Goal: Transaction & Acquisition: Purchase product/service

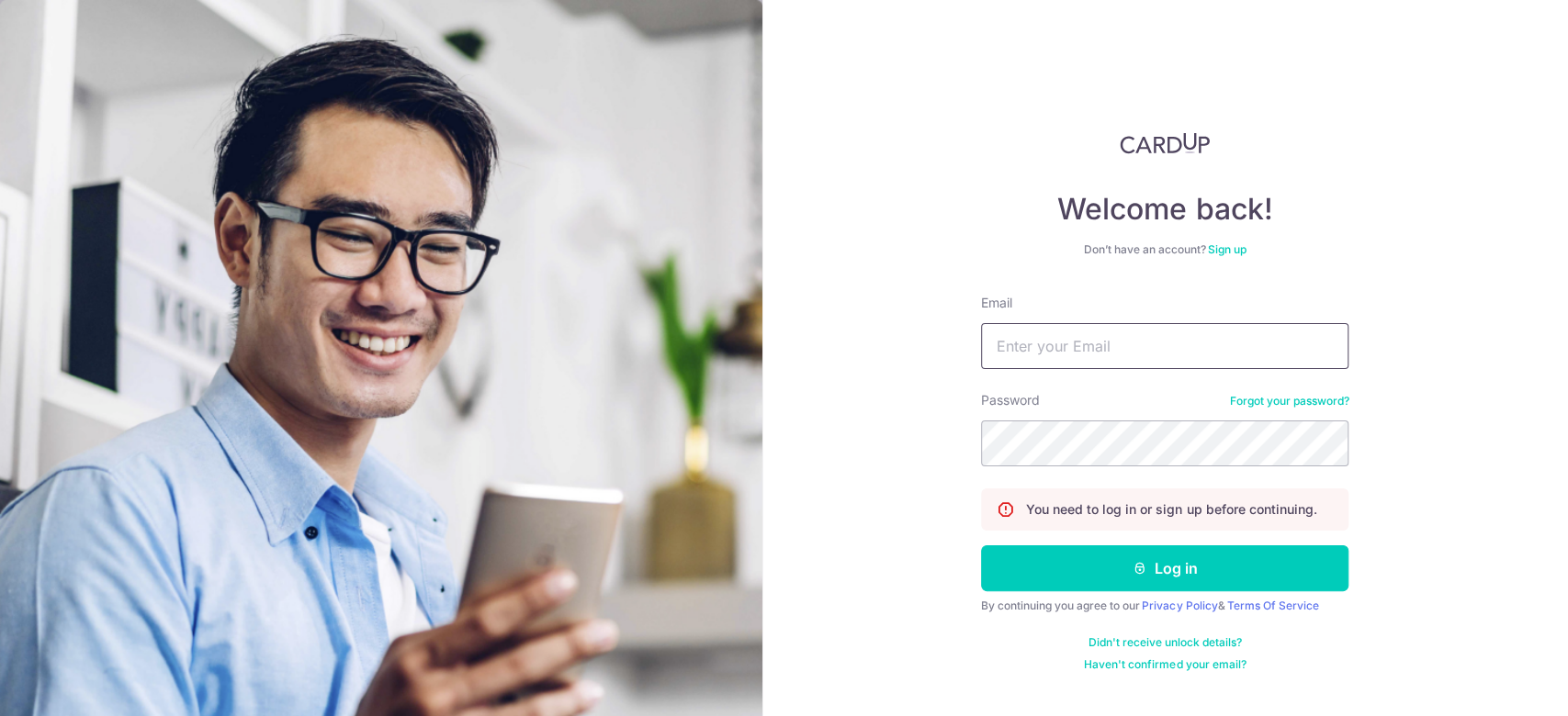
drag, startPoint x: 1276, startPoint y: 344, endPoint x: 1261, endPoint y: 363, distance: 24.2
click at [1276, 344] on input "Email" at bounding box center [1164, 346] width 367 height 46
type input "katherinelimjiayun@gmail.com"
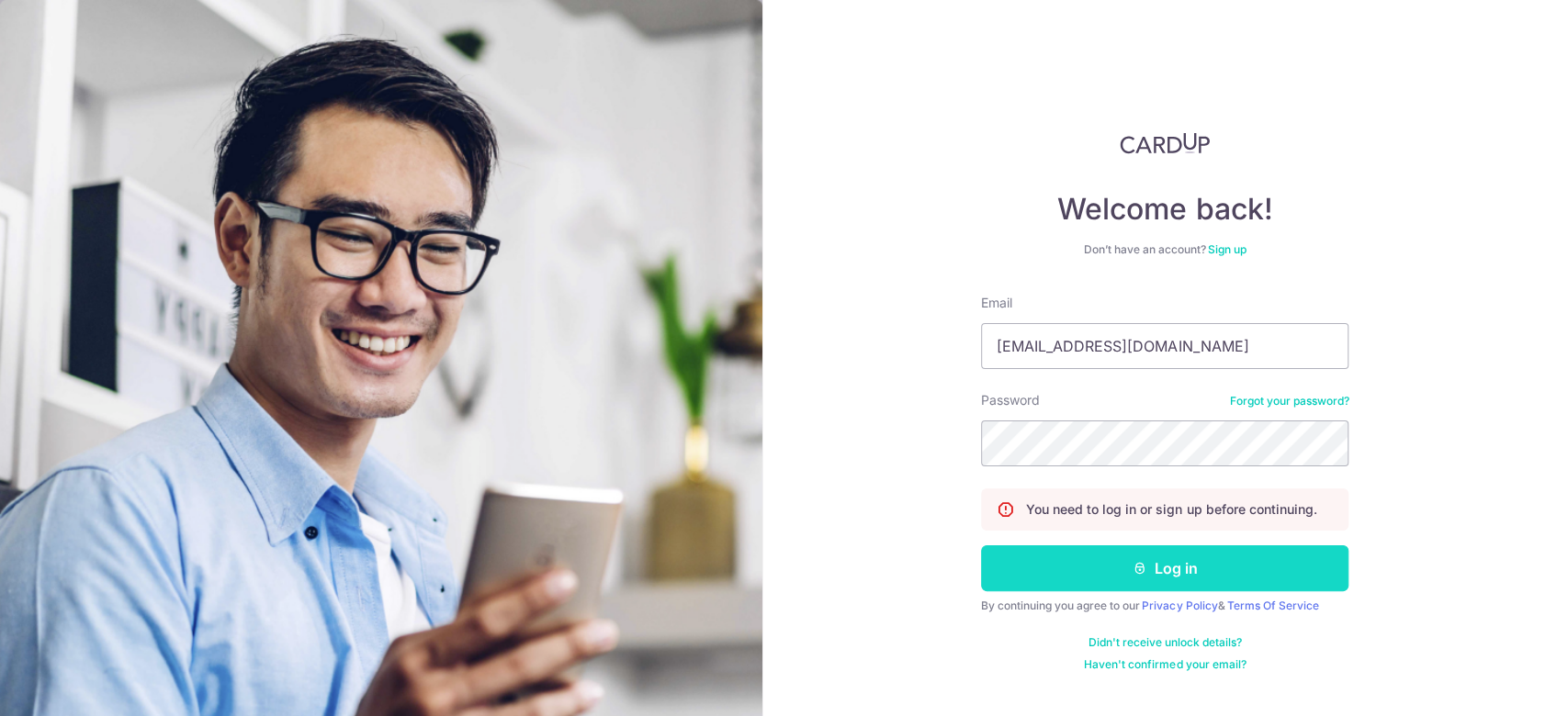
click at [1135, 578] on button "Log in" at bounding box center [1164, 568] width 367 height 46
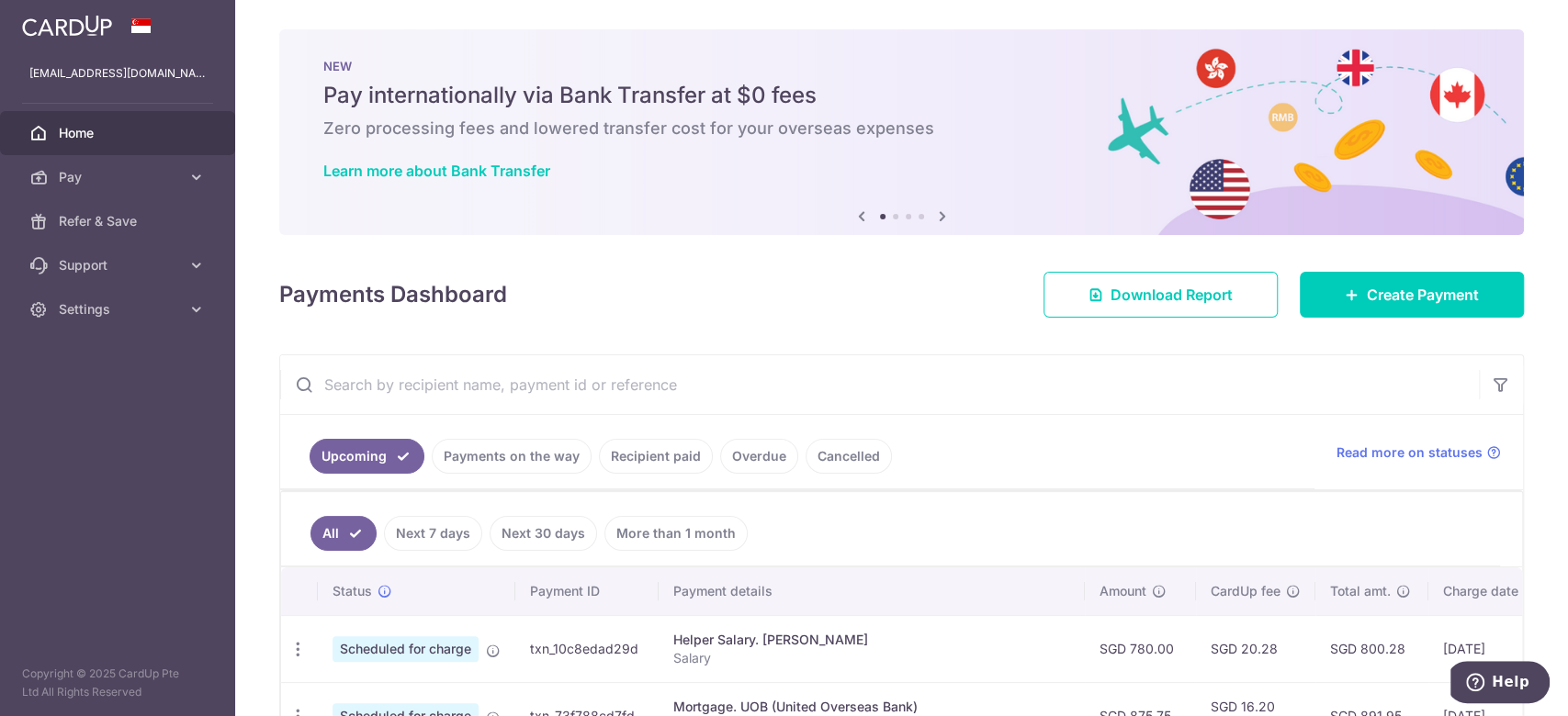
click at [632, 458] on link "Recipient paid" at bounding box center [656, 456] width 114 height 35
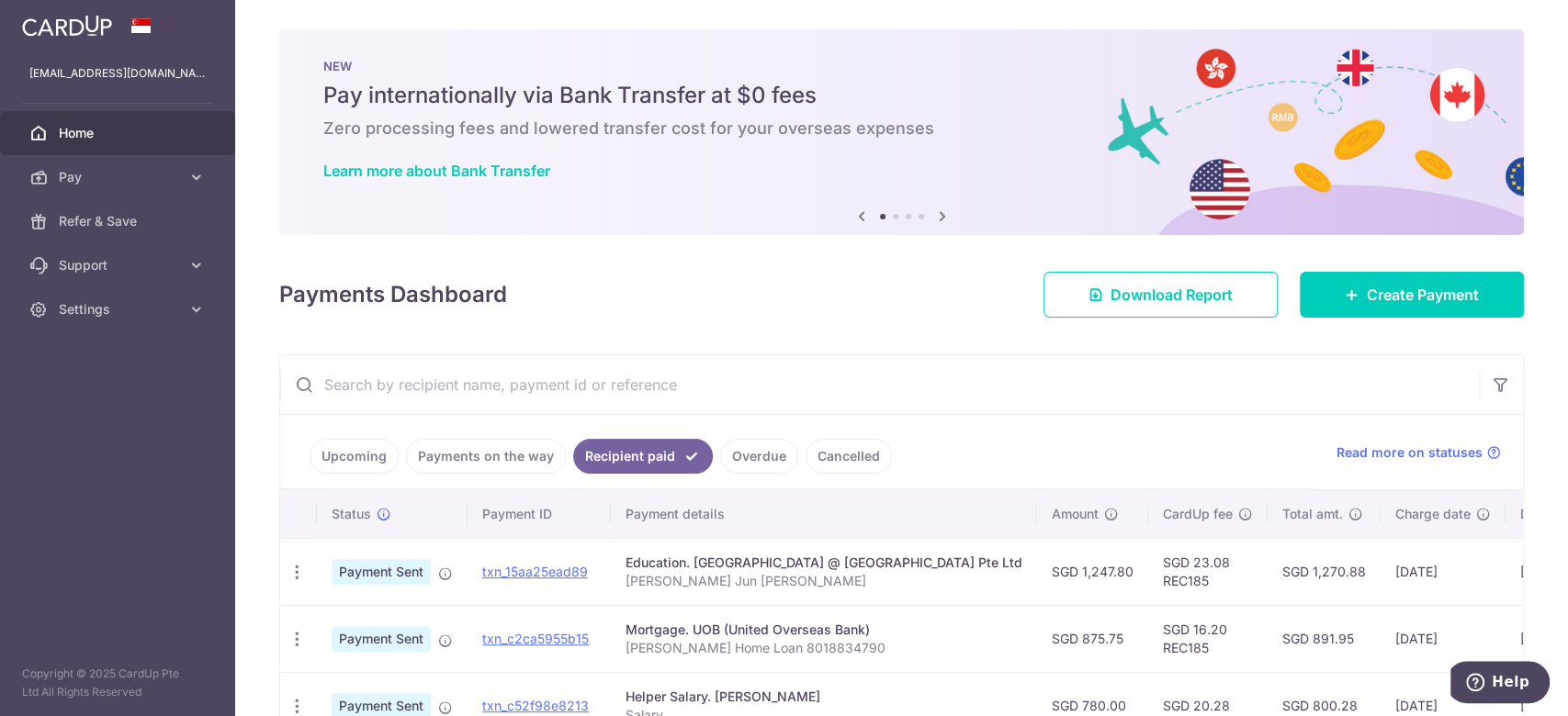
click at [502, 444] on link "Payments on the way" at bounding box center [485, 456] width 160 height 35
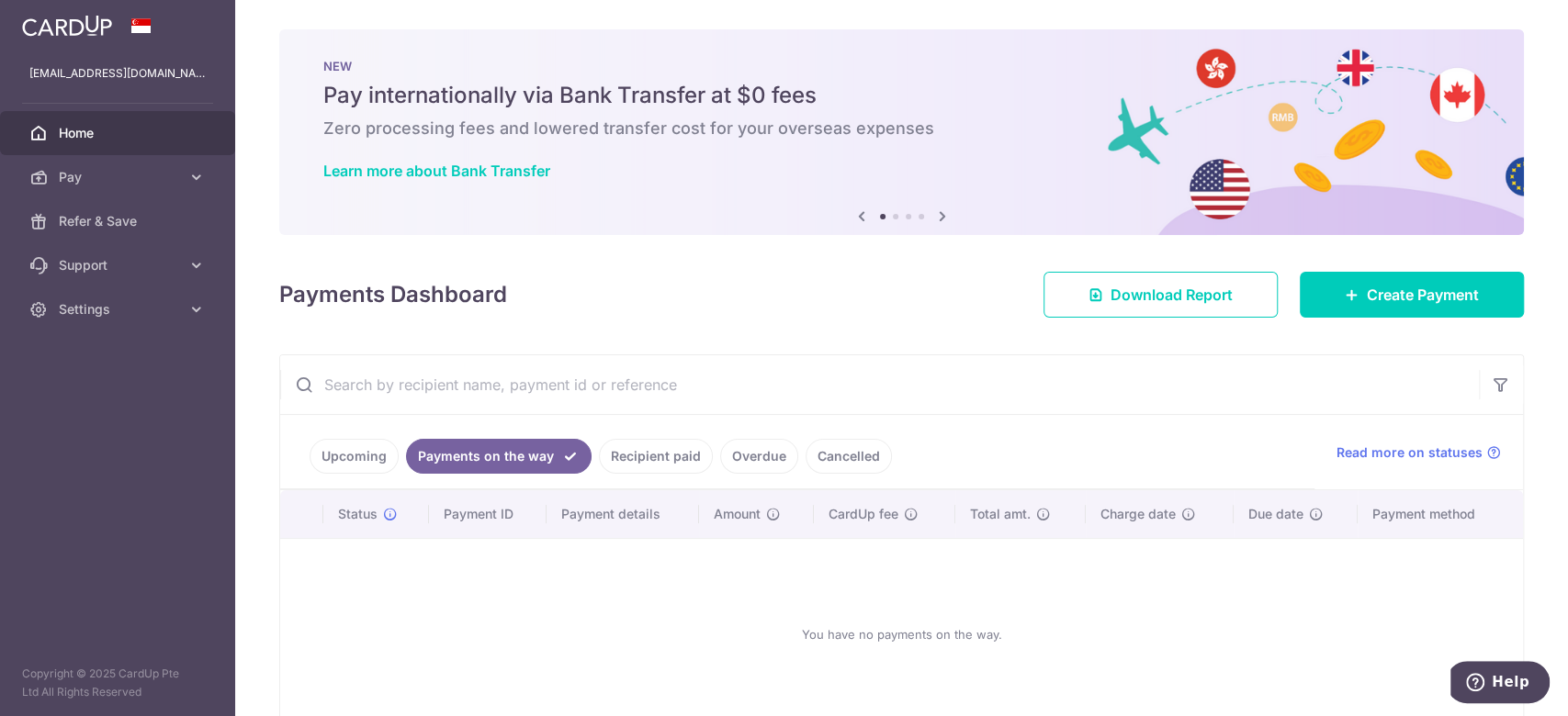
click at [657, 450] on link "Recipient paid" at bounding box center [656, 456] width 114 height 35
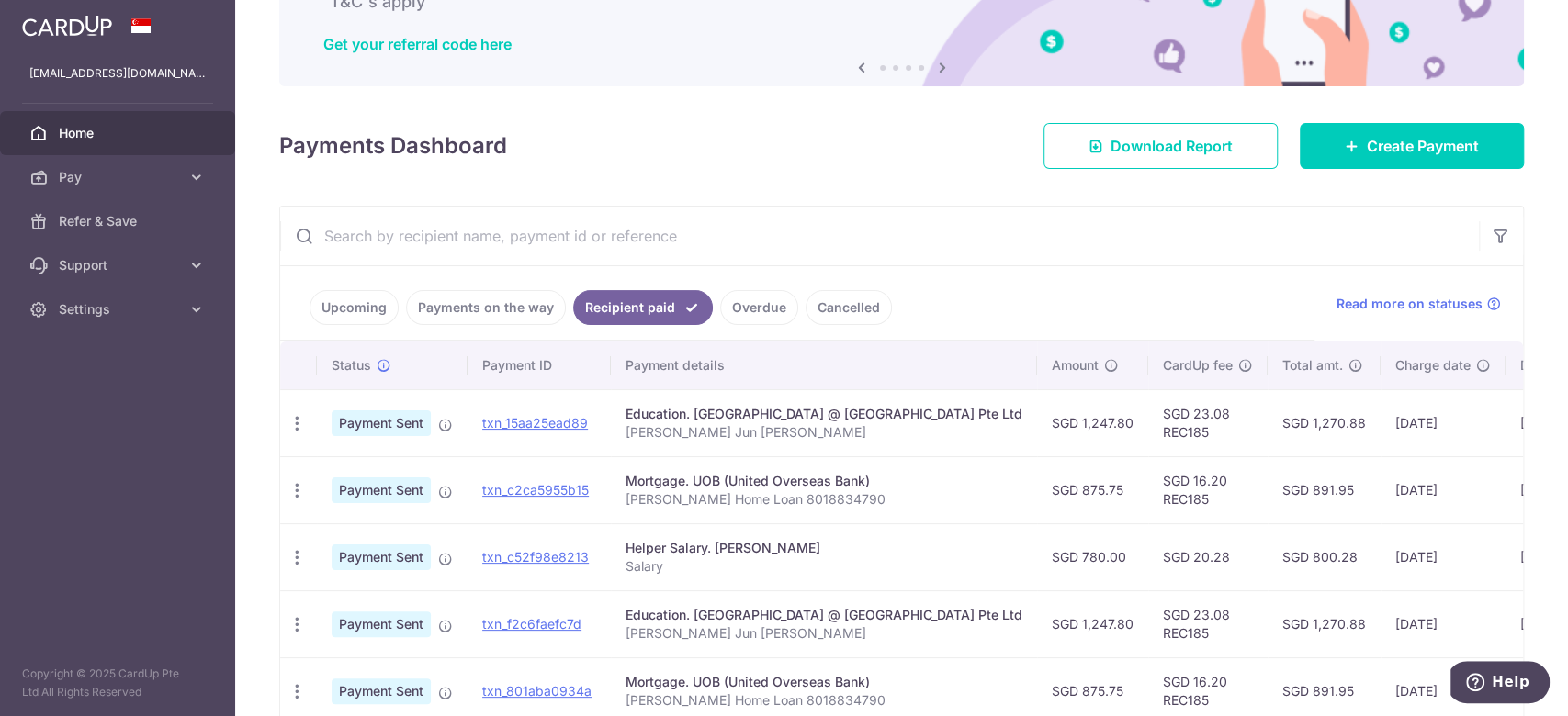
scroll to position [145, 0]
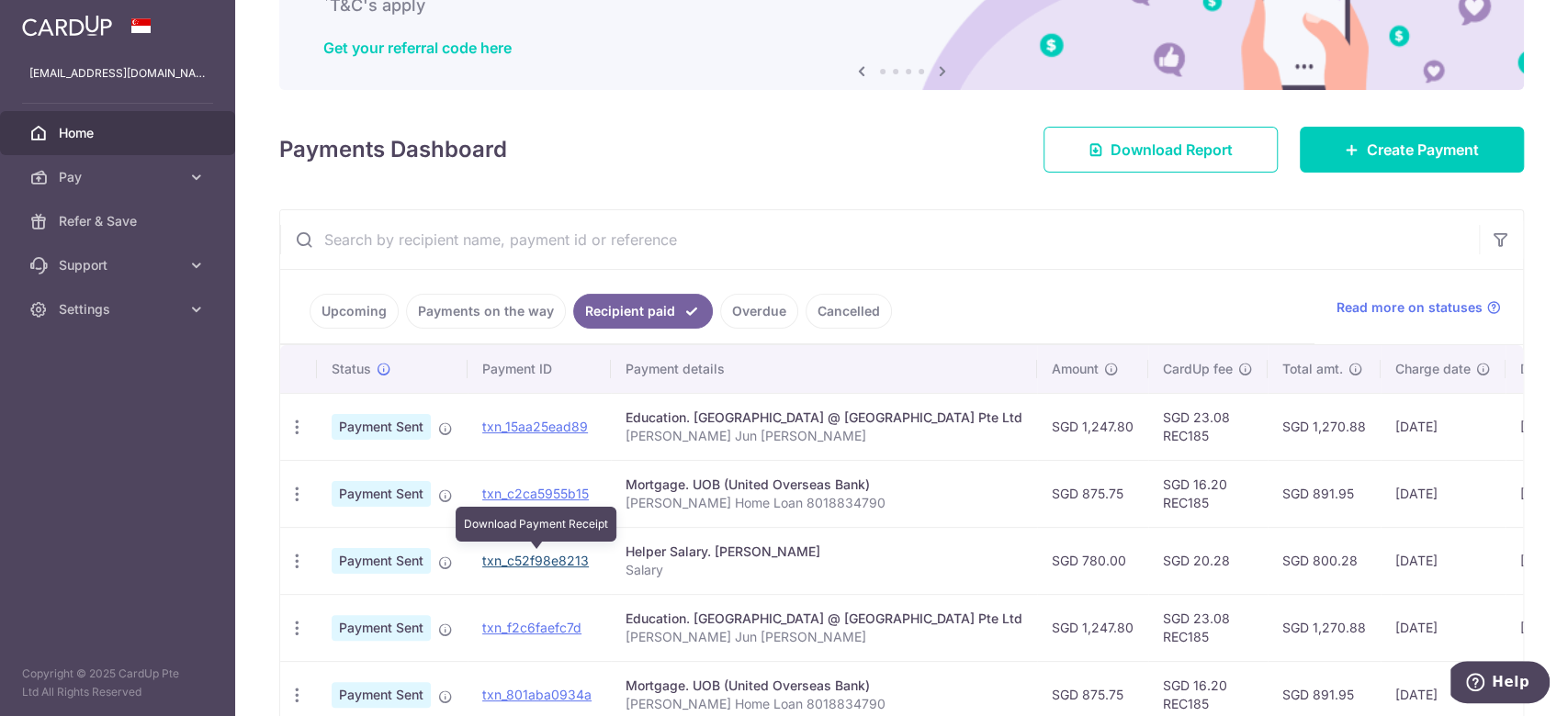
click at [551, 554] on link "txn_c52f98e8213" at bounding box center [535, 560] width 107 height 15
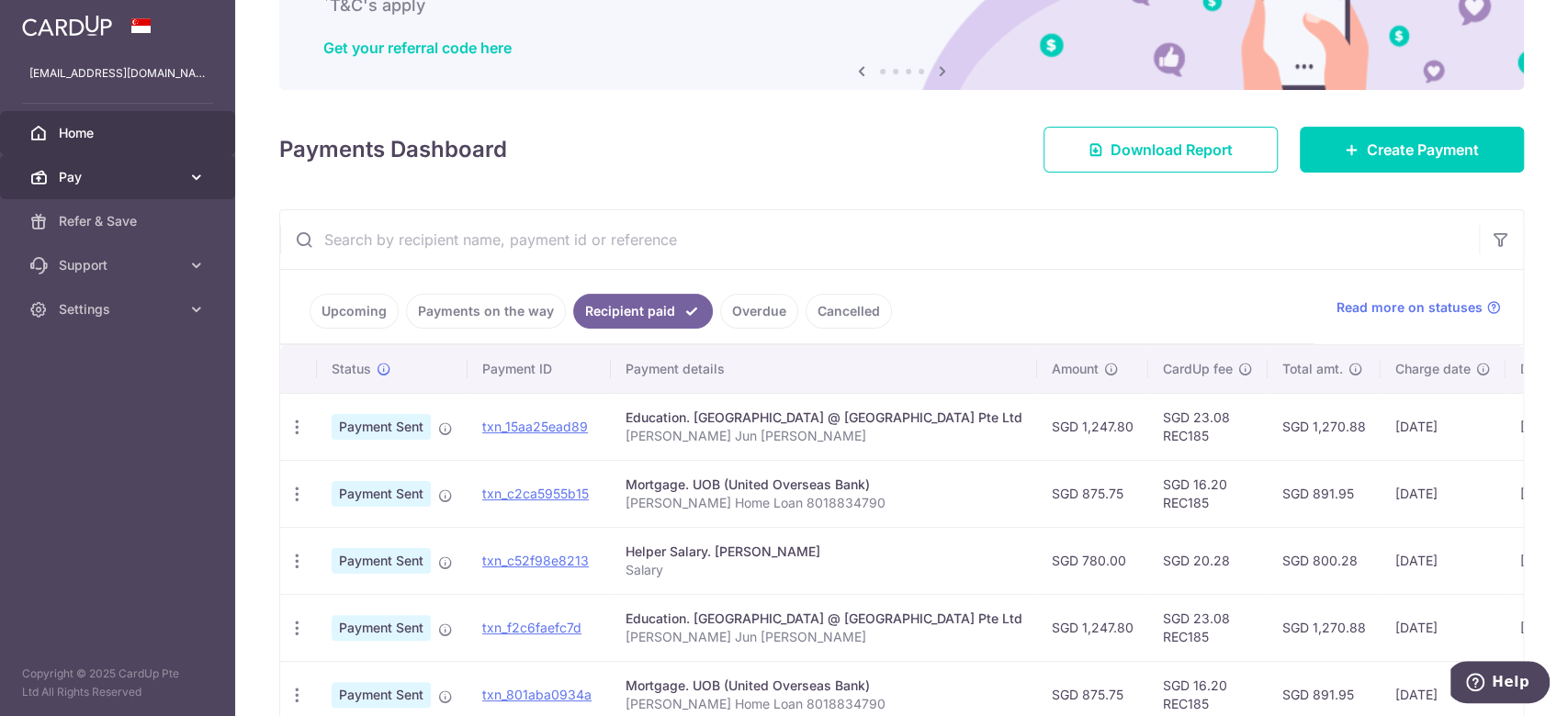
click at [93, 179] on span "Pay" at bounding box center [119, 177] width 121 height 18
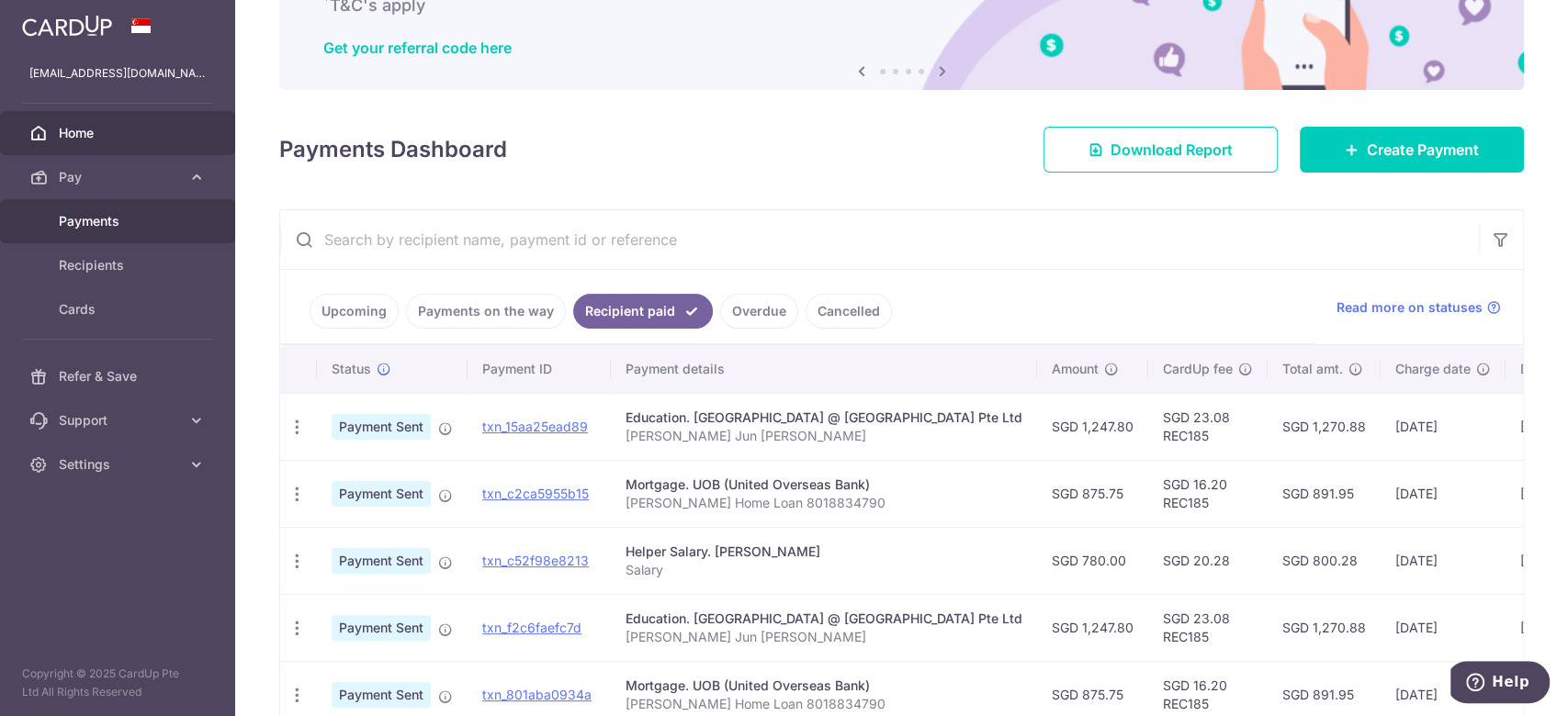
click at [100, 218] on span "Payments" at bounding box center [119, 220] width 121 height 18
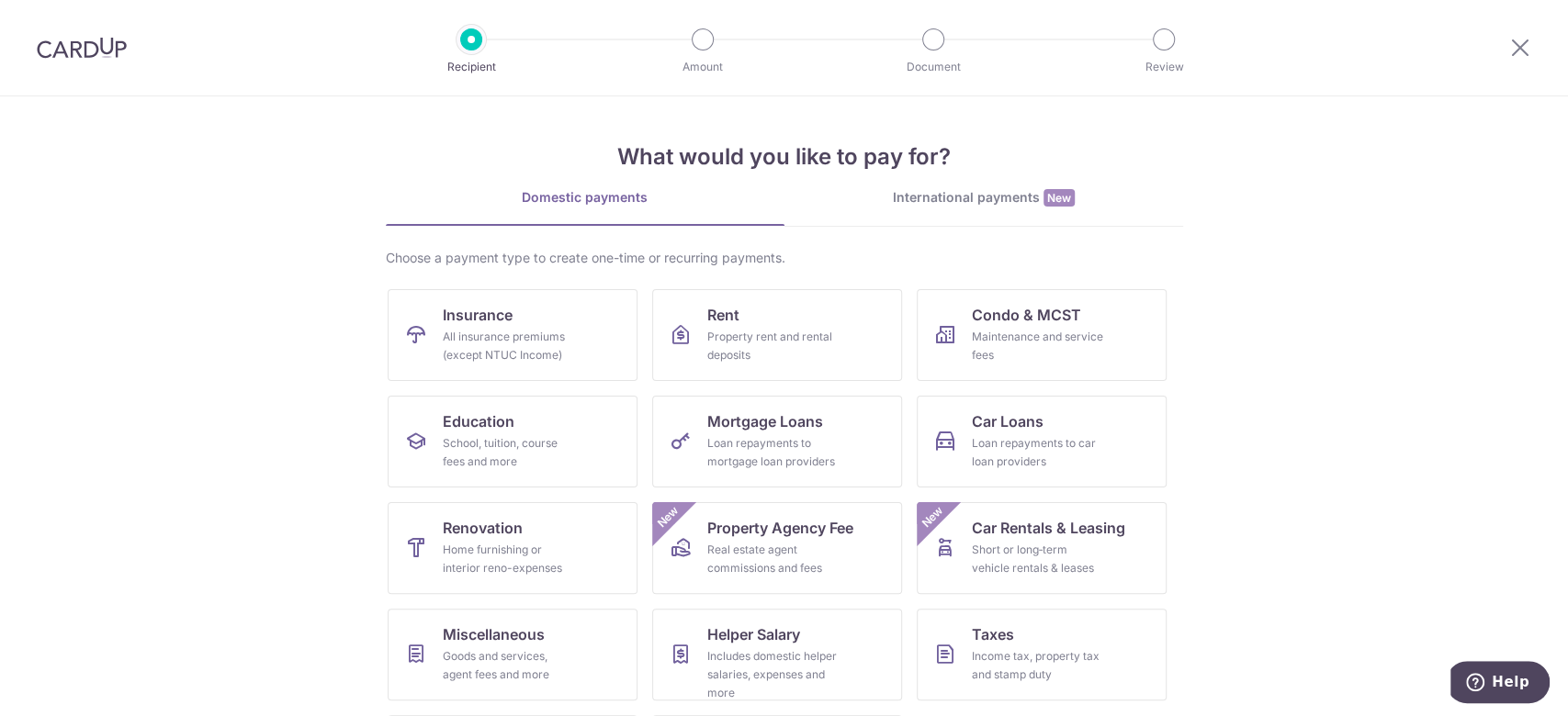
click at [122, 48] on img at bounding box center [81, 47] width 90 height 22
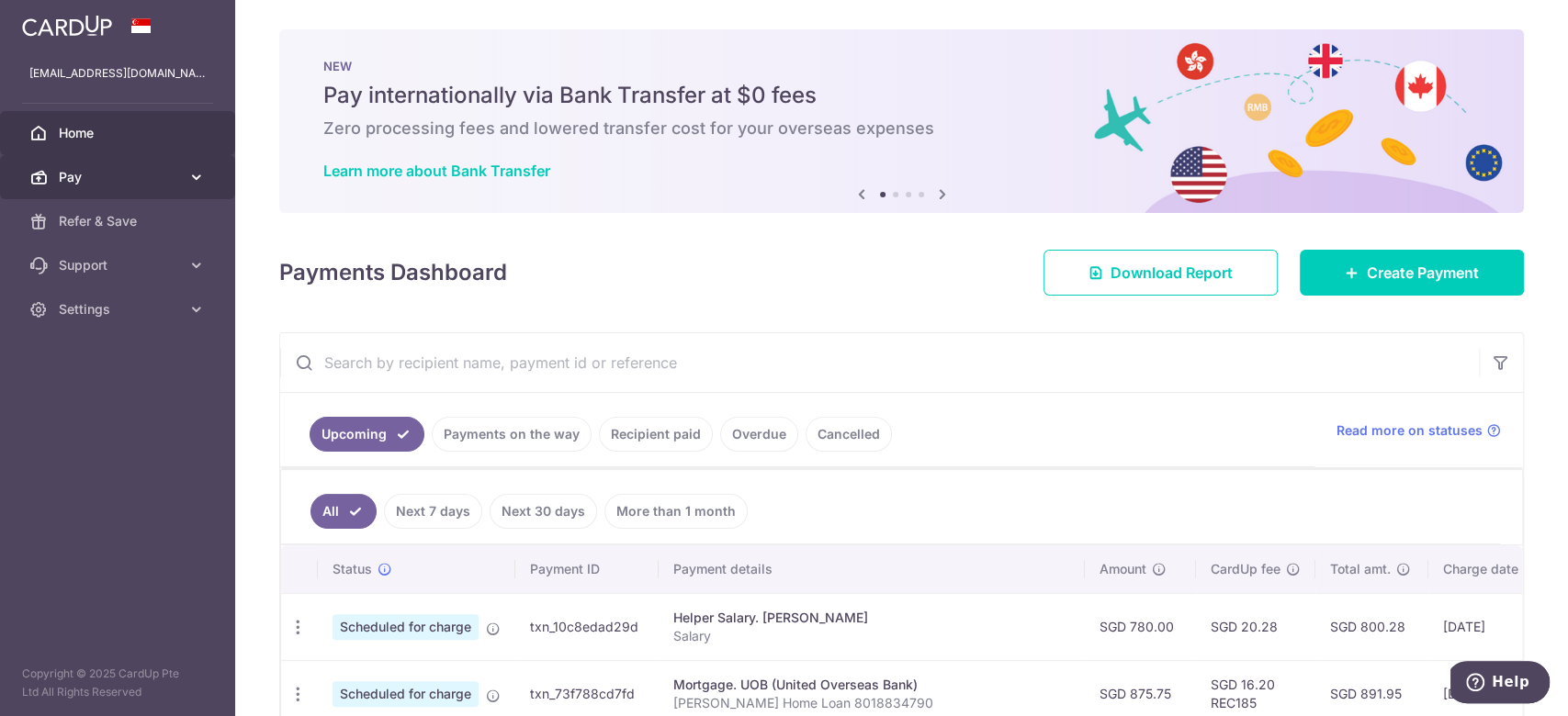
click at [107, 173] on span "Pay" at bounding box center [119, 177] width 121 height 18
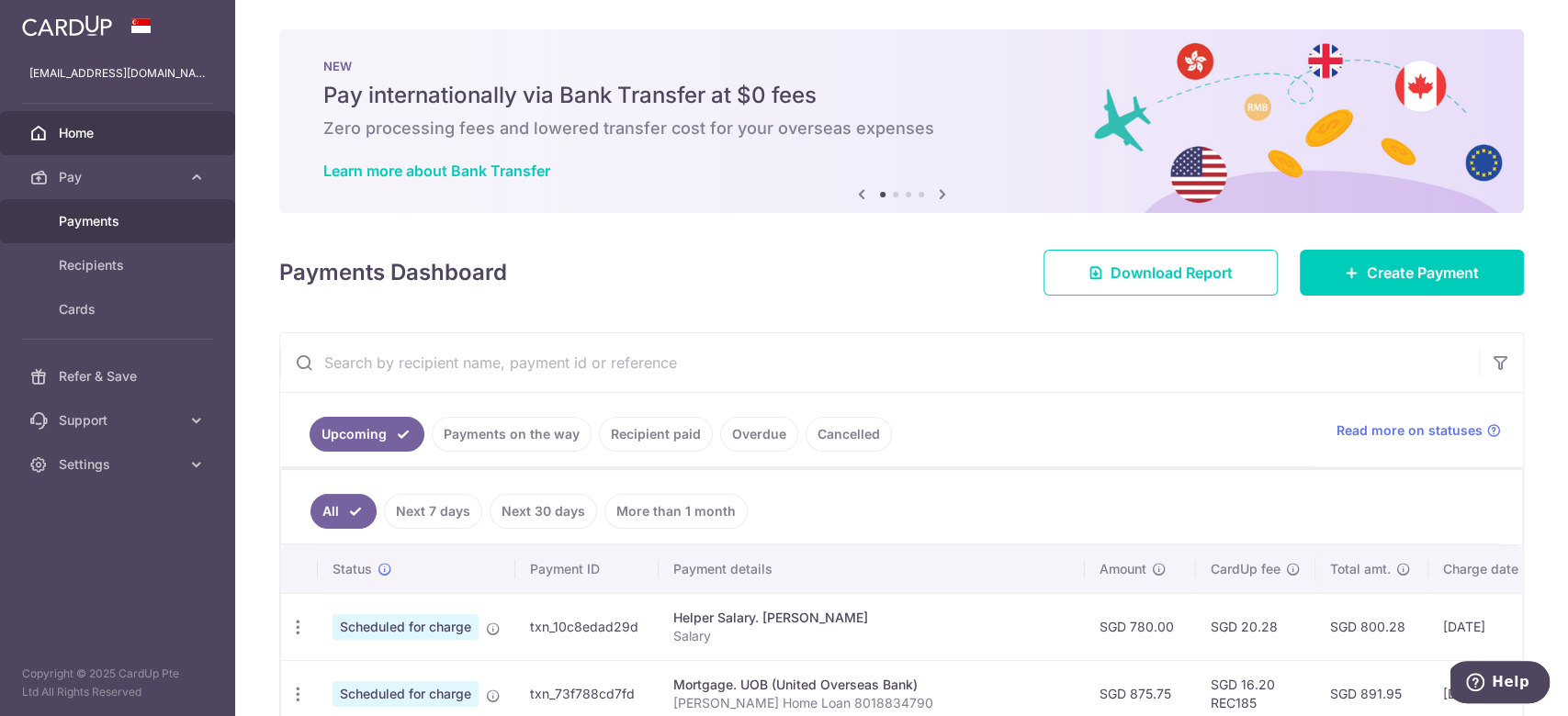
click at [105, 224] on span "Payments" at bounding box center [119, 220] width 121 height 18
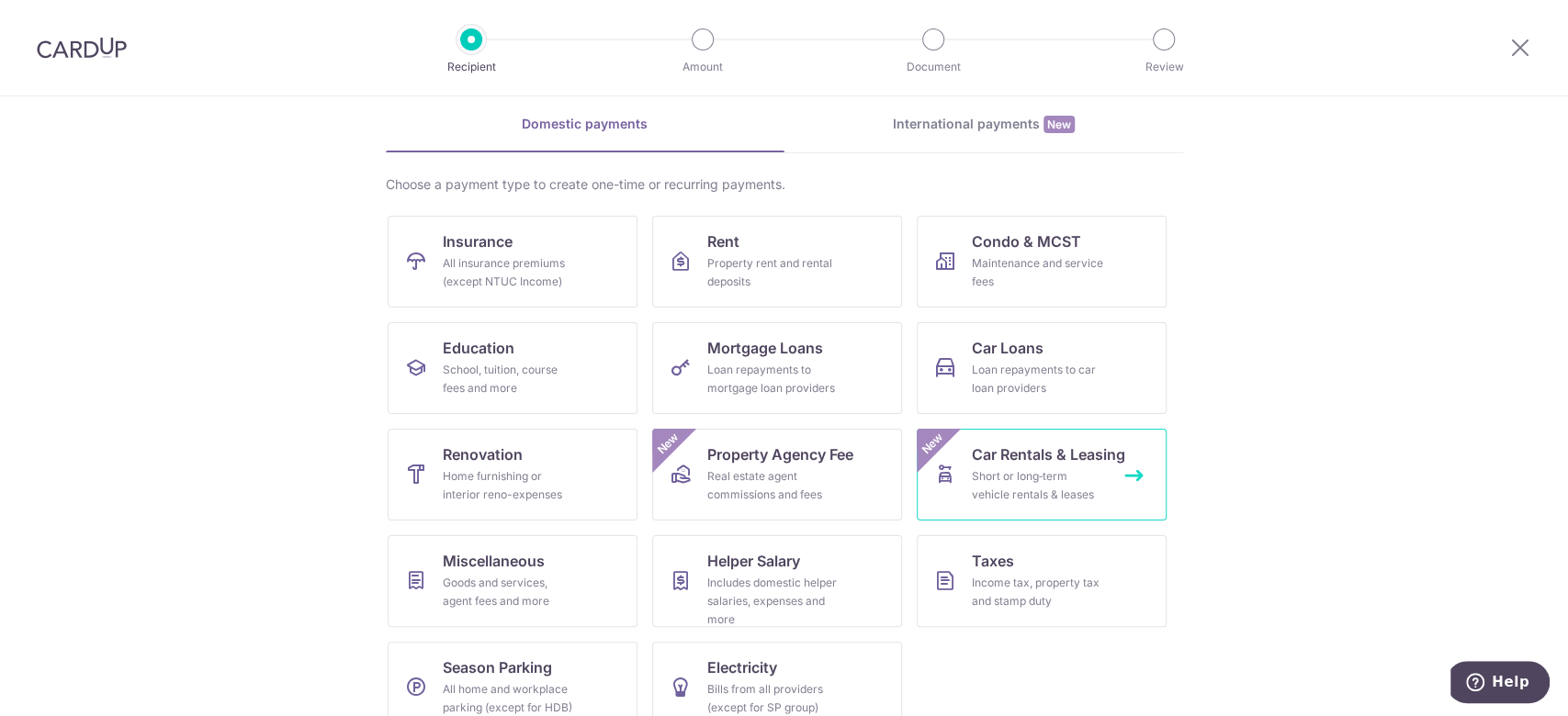
scroll to position [104, 0]
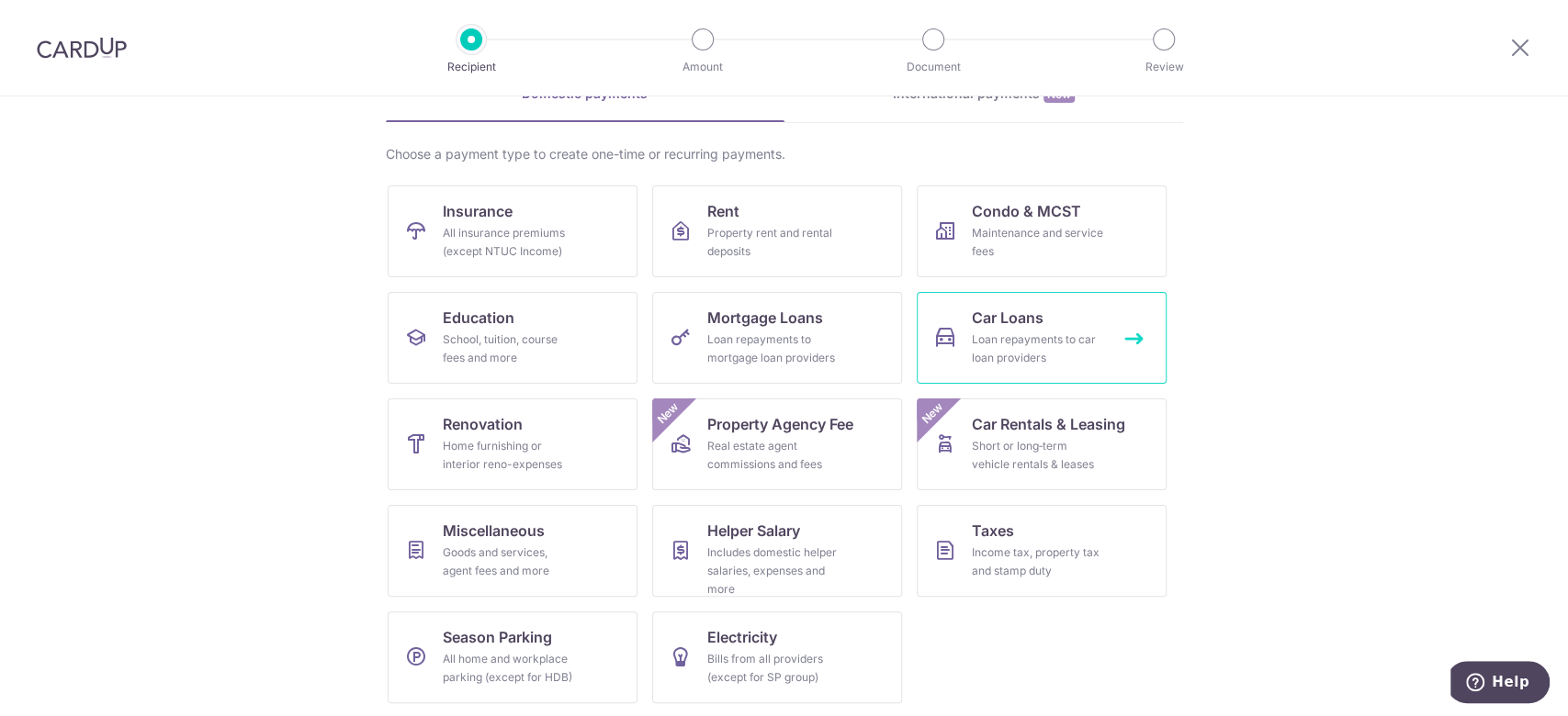
click at [1077, 333] on div "Loan repayments to car loan providers" at bounding box center [1038, 348] width 132 height 37
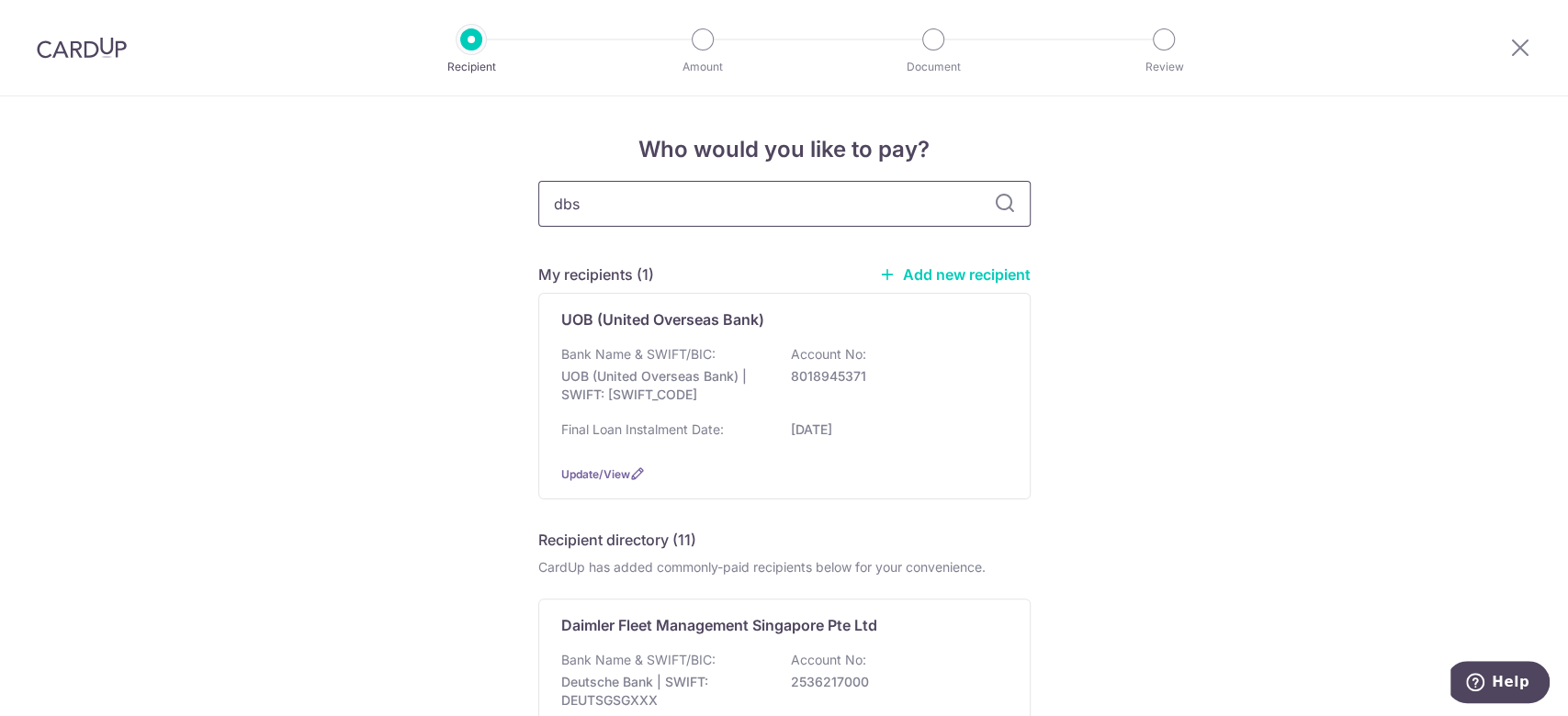
type input "dbs"
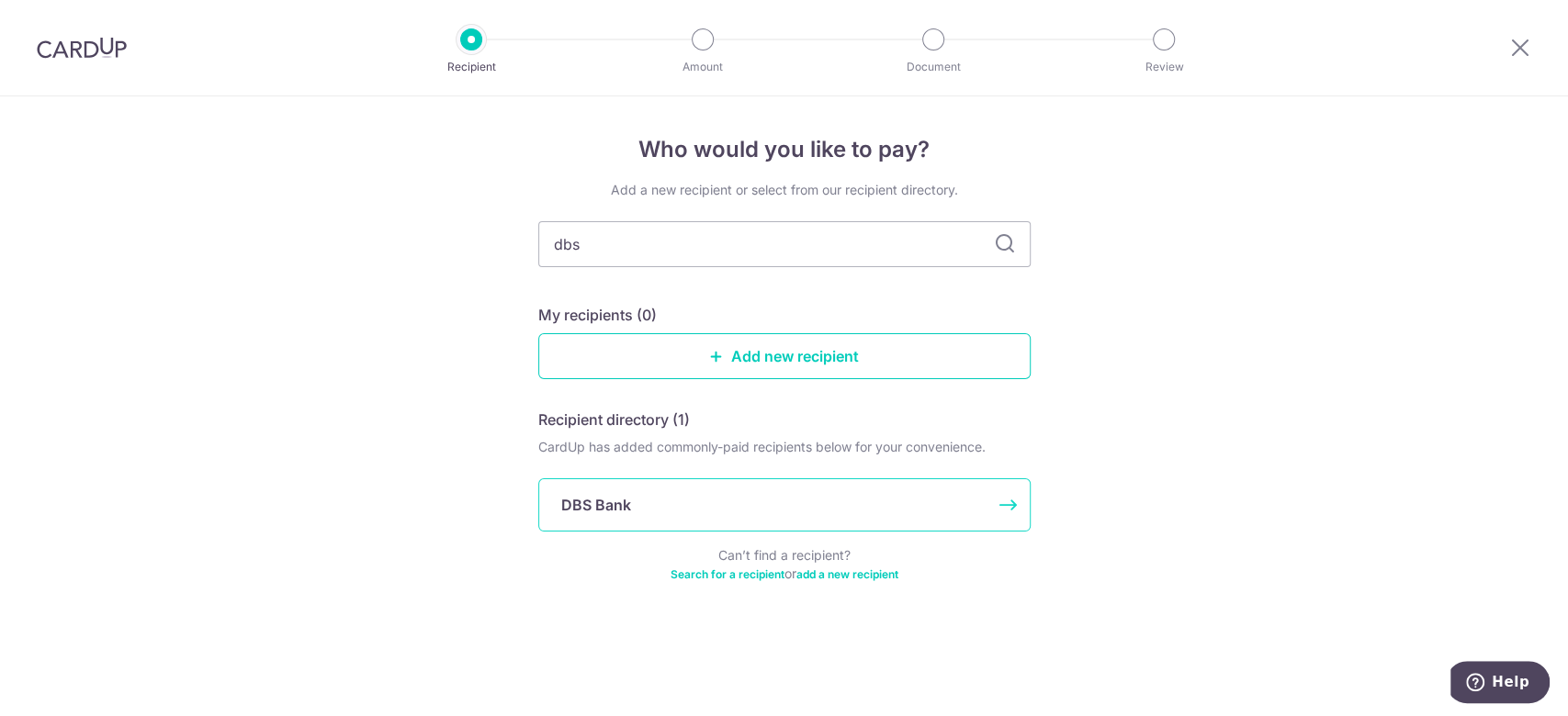
click at [629, 504] on p "DBS Bank" at bounding box center [596, 504] width 70 height 22
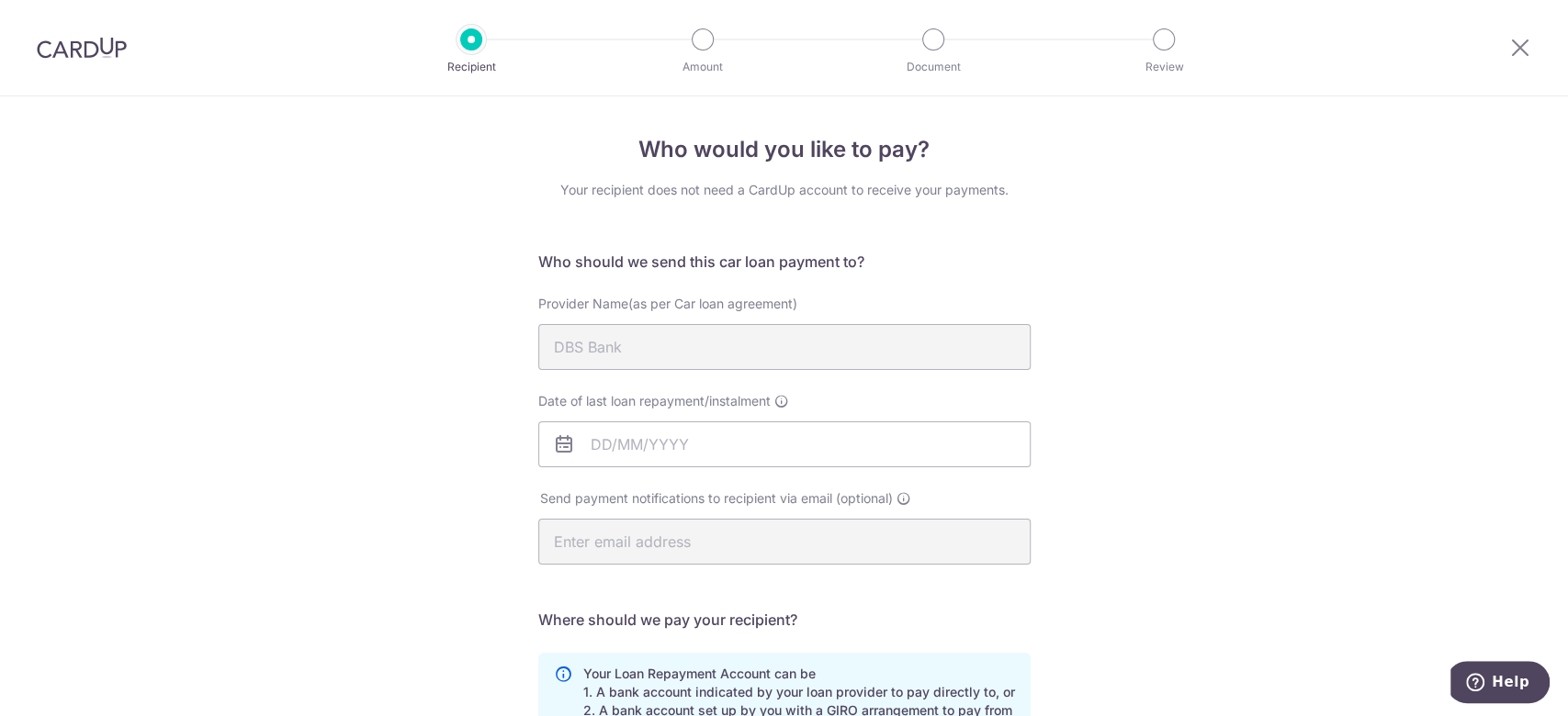
scroll to position [388, 0]
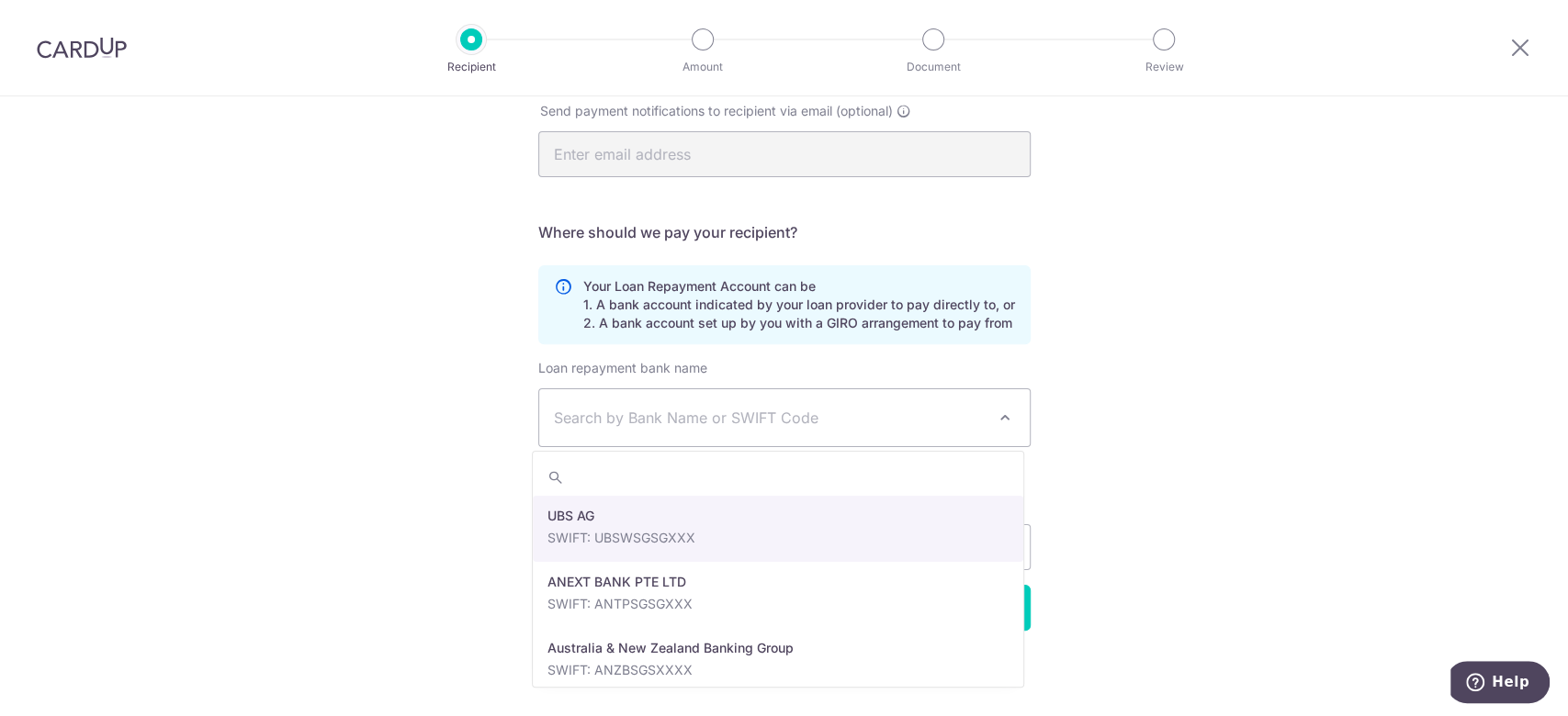
click at [589, 429] on span "Search by Bank Name or SWIFT Code" at bounding box center [784, 417] width 490 height 57
type input "dbs"
select select "6"
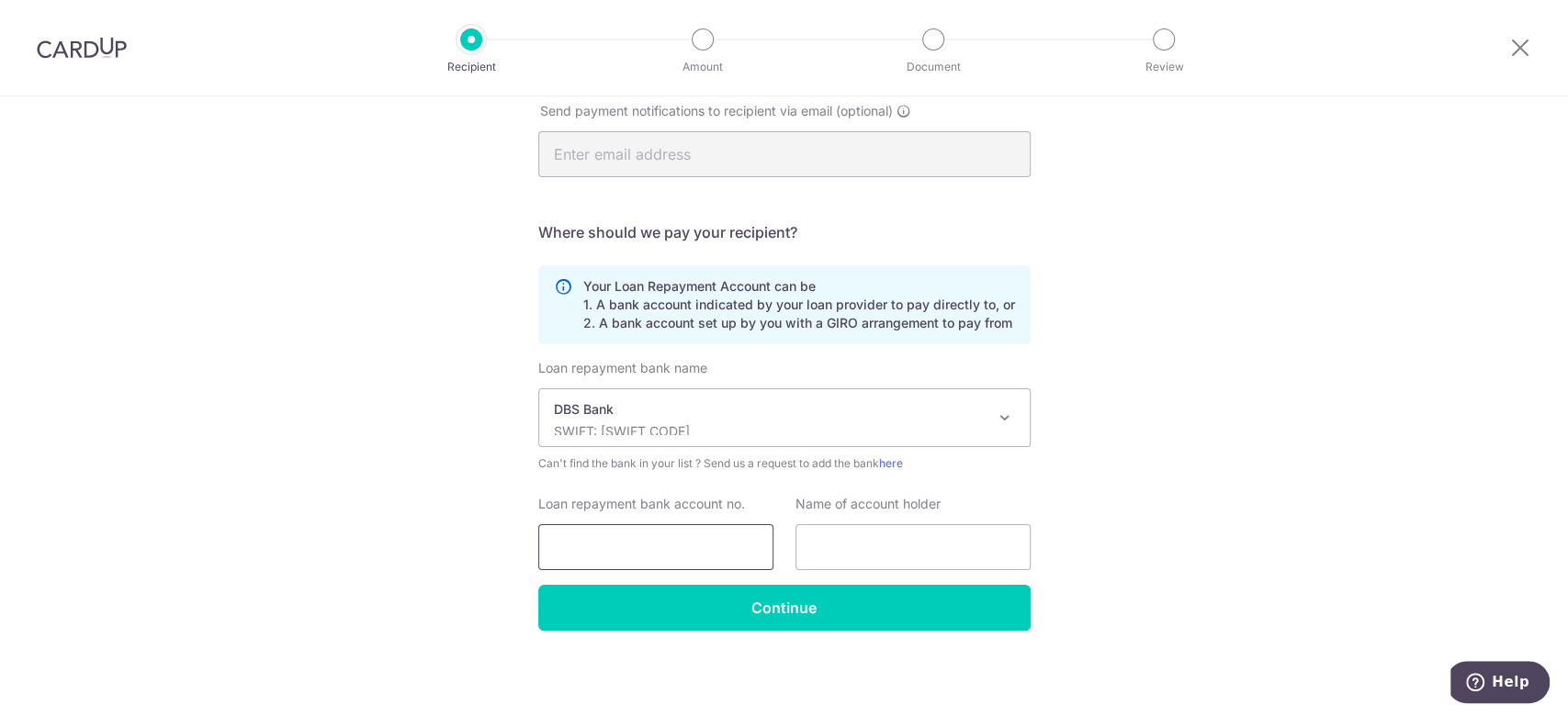
click at [670, 541] on input "Loan repayment bank account no." at bounding box center [656, 547] width 235 height 46
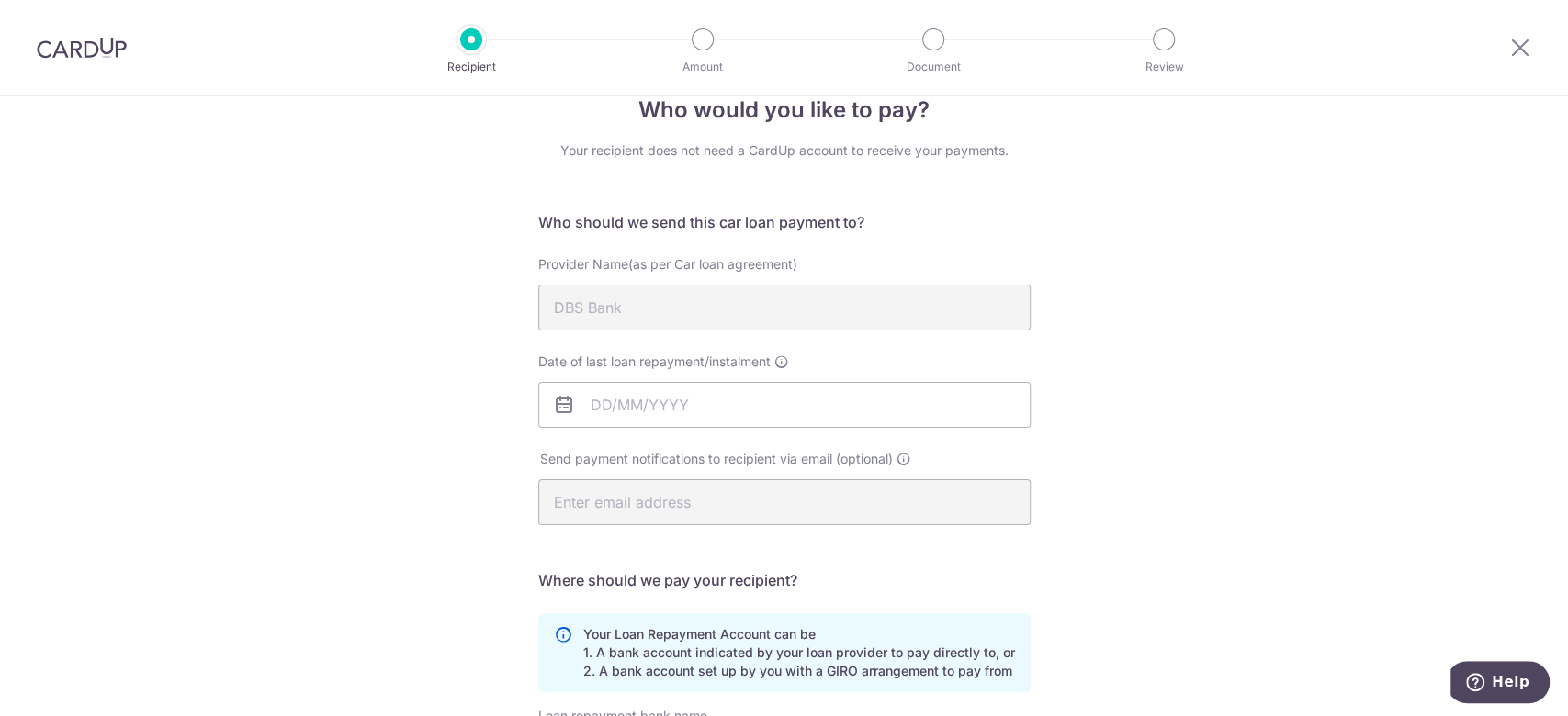
scroll to position [0, 0]
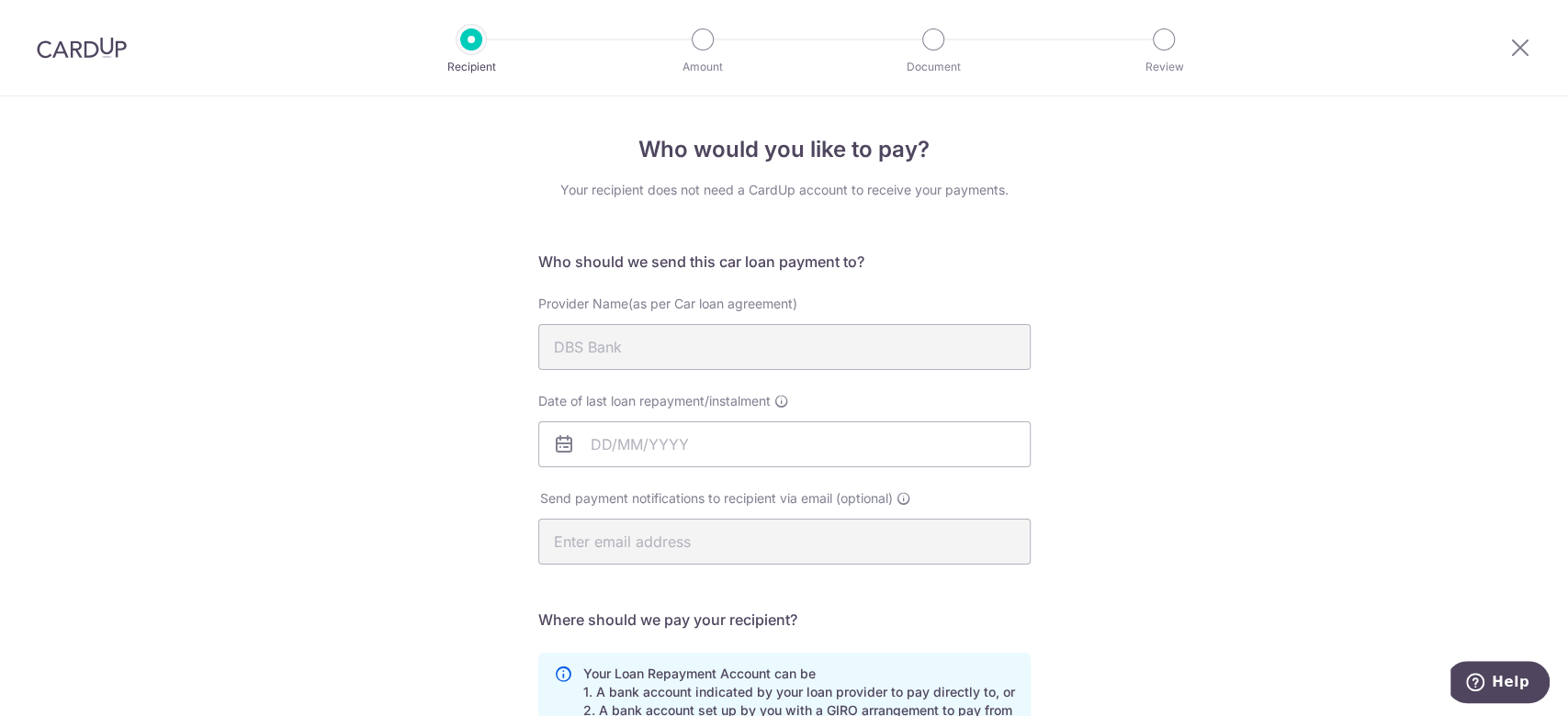
click at [83, 55] on img at bounding box center [81, 47] width 90 height 22
